Goal: Task Accomplishment & Management: Manage account settings

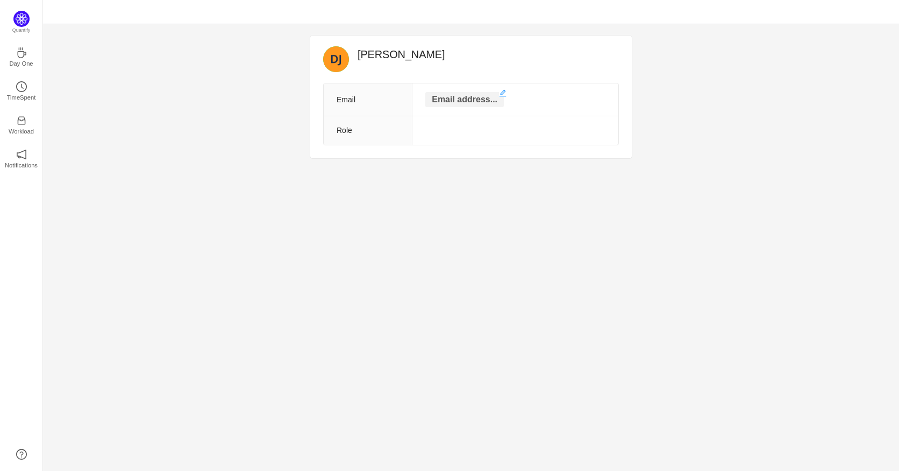
click at [450, 96] on p "Email address..." at bounding box center [464, 99] width 79 height 15
click at [454, 96] on input "text" at bounding box center [464, 100] width 107 height 17
type input "[PERSON_NAME][EMAIL_ADDRESS][PERSON_NAME][DOMAIN_NAME]"
click at [480, 126] on td at bounding box center [508, 132] width 221 height 29
click at [475, 134] on td at bounding box center [508, 132] width 221 height 29
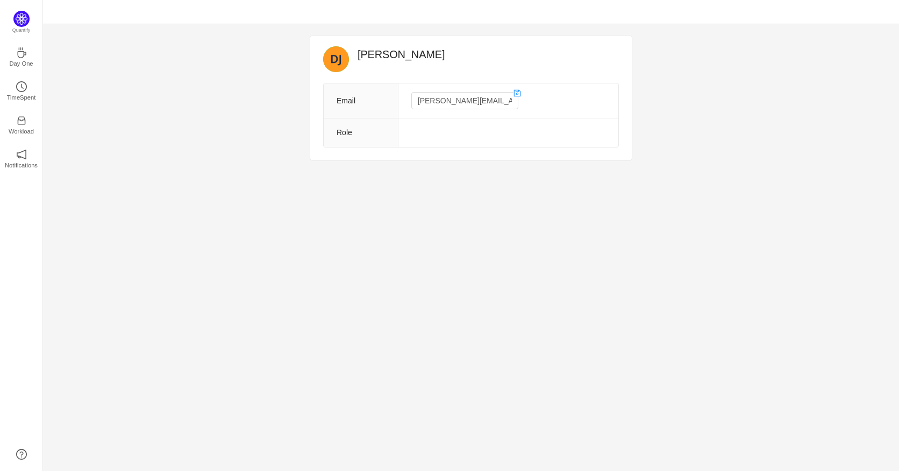
click at [430, 135] on td at bounding box center [508, 132] width 221 height 29
click at [561, 99] on td "[PERSON_NAME][EMAIL_ADDRESS][PERSON_NAME][DOMAIN_NAME]" at bounding box center [508, 100] width 221 height 35
click at [497, 135] on td at bounding box center [508, 132] width 221 height 29
